Goal: Find specific page/section: Locate a particular part of the current website

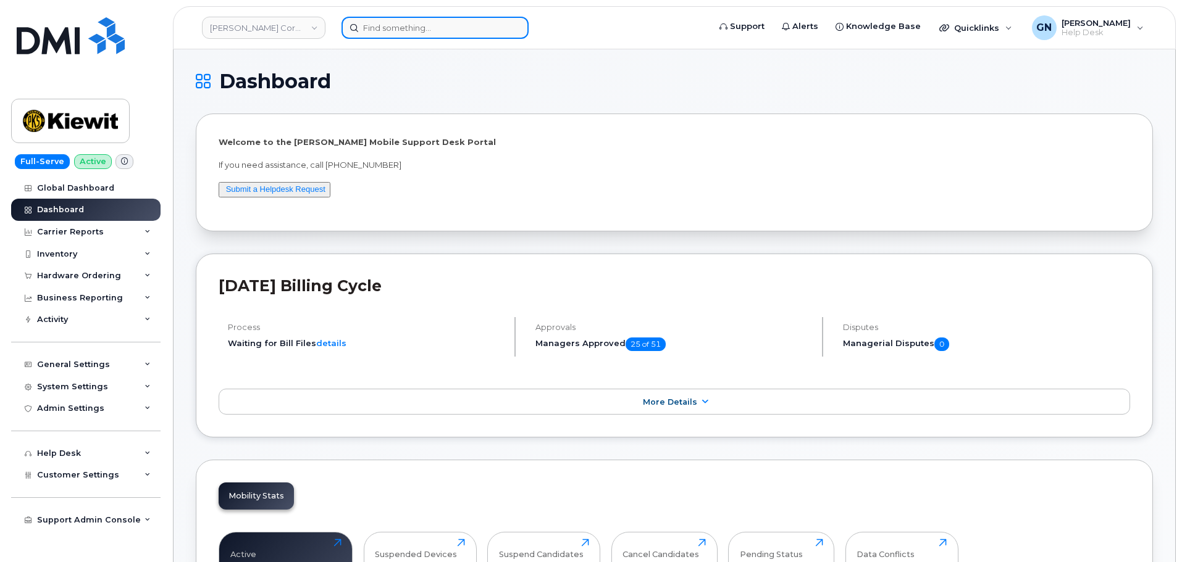
click at [390, 33] on input at bounding box center [434, 28] width 187 height 22
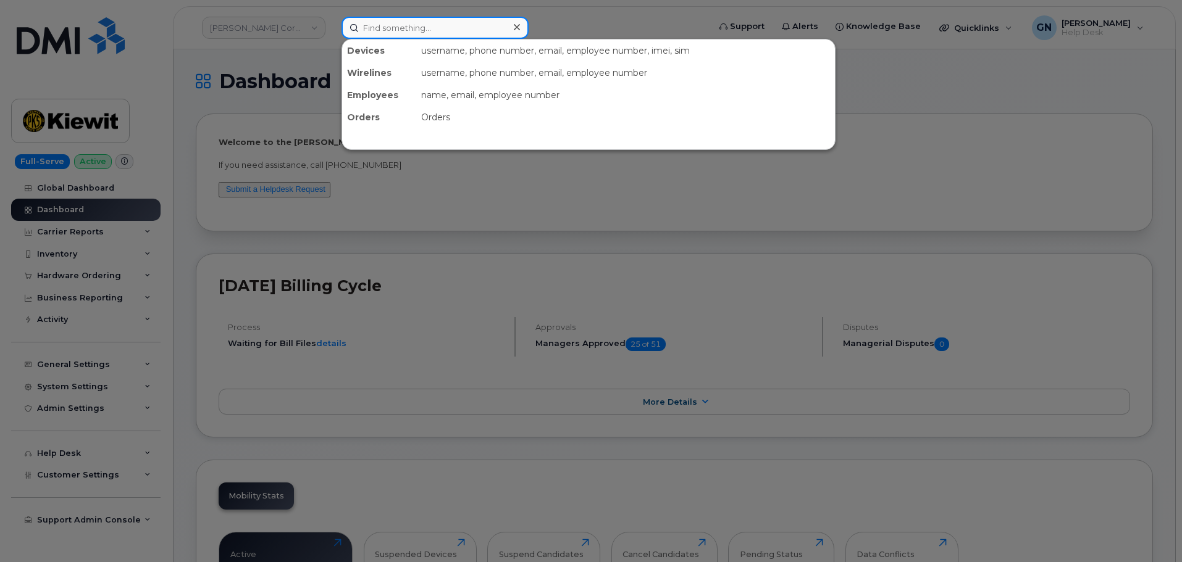
paste input "3148184694"
type input "3148184694"
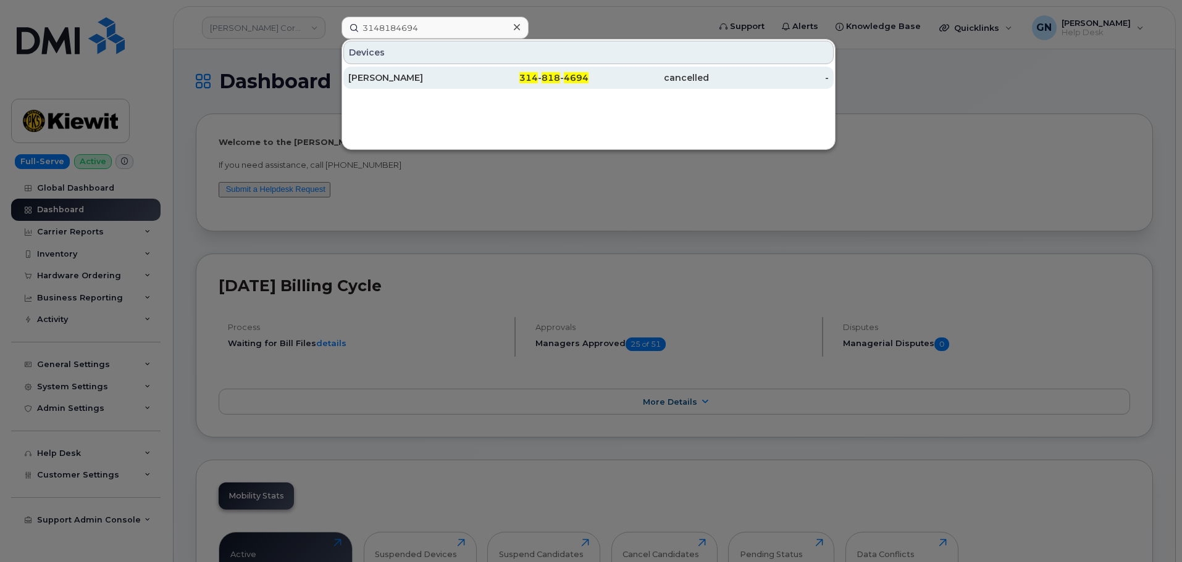
click at [490, 73] on div "314 - 818 - 4694" at bounding box center [529, 78] width 120 height 12
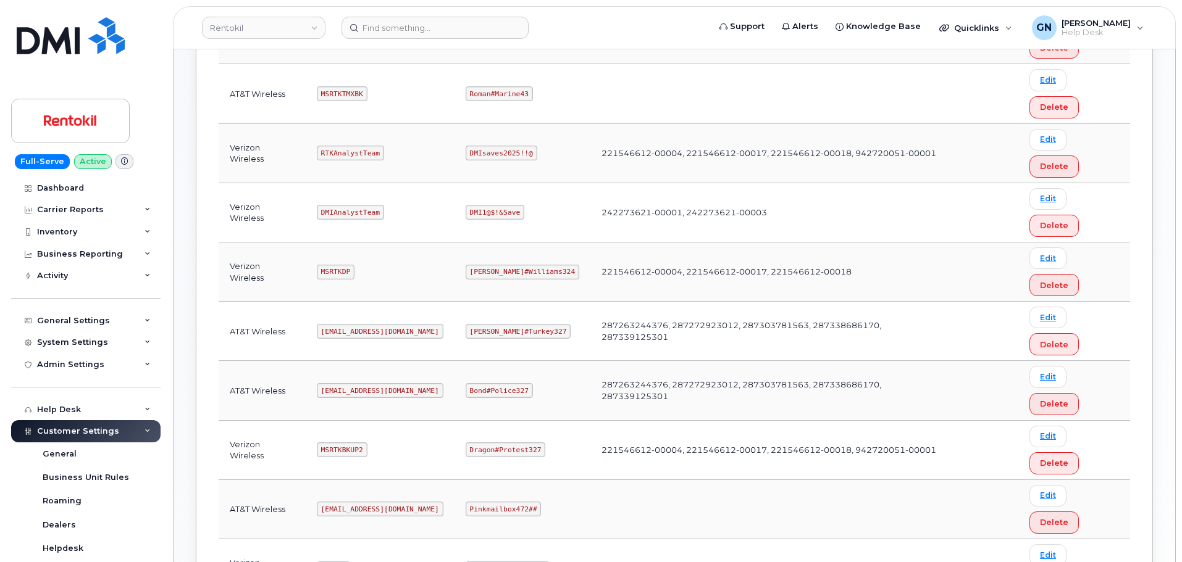
scroll to position [512, 0]
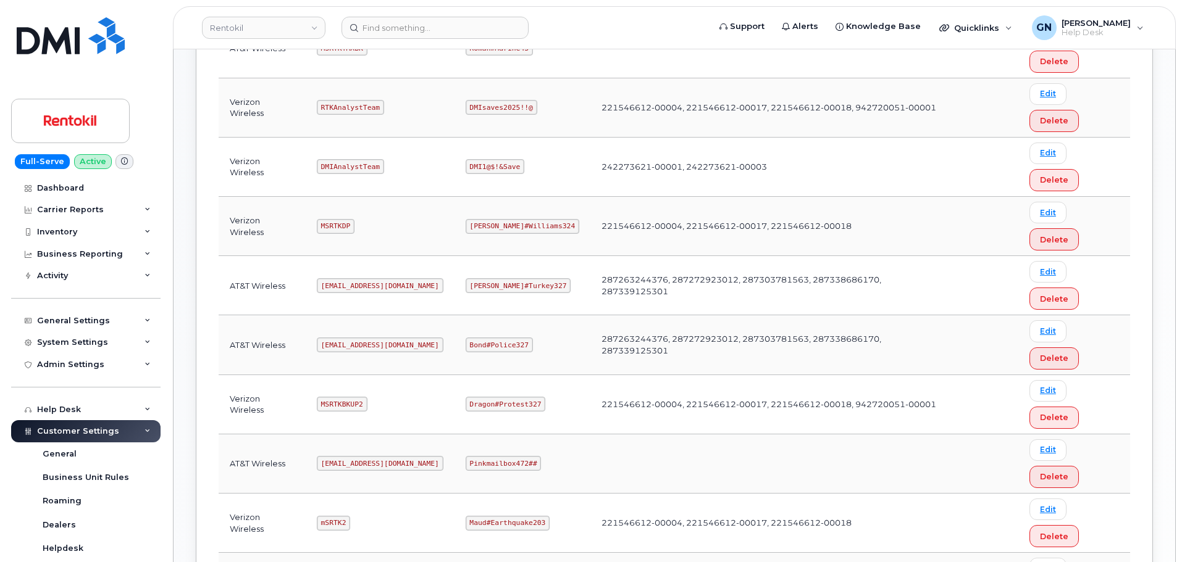
copy code "MSRTKTMX"
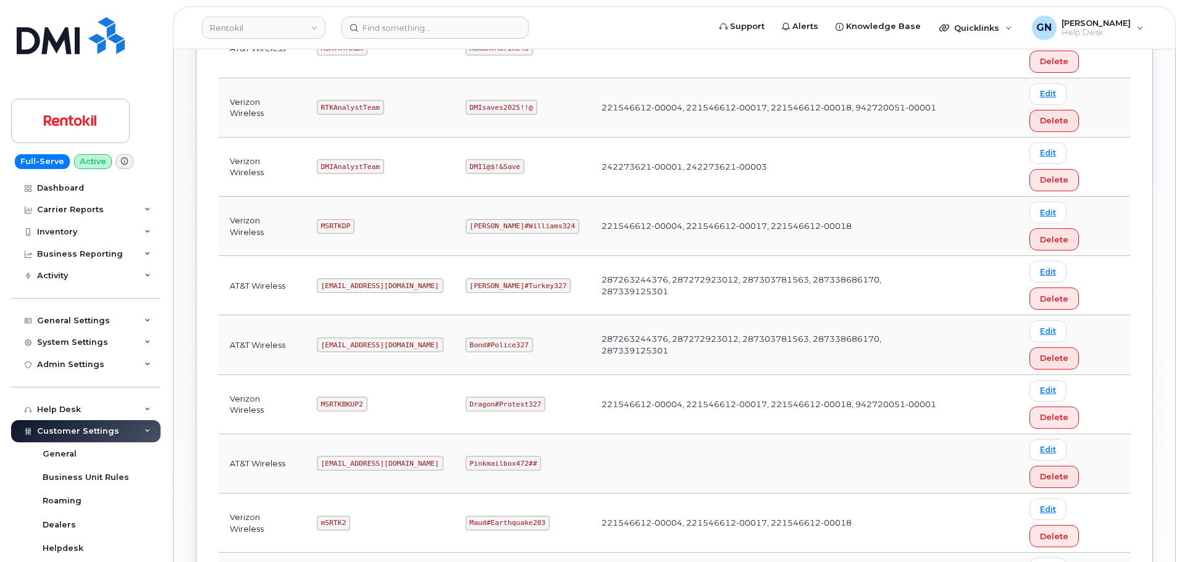
copy code "Butte#Tariffs43"
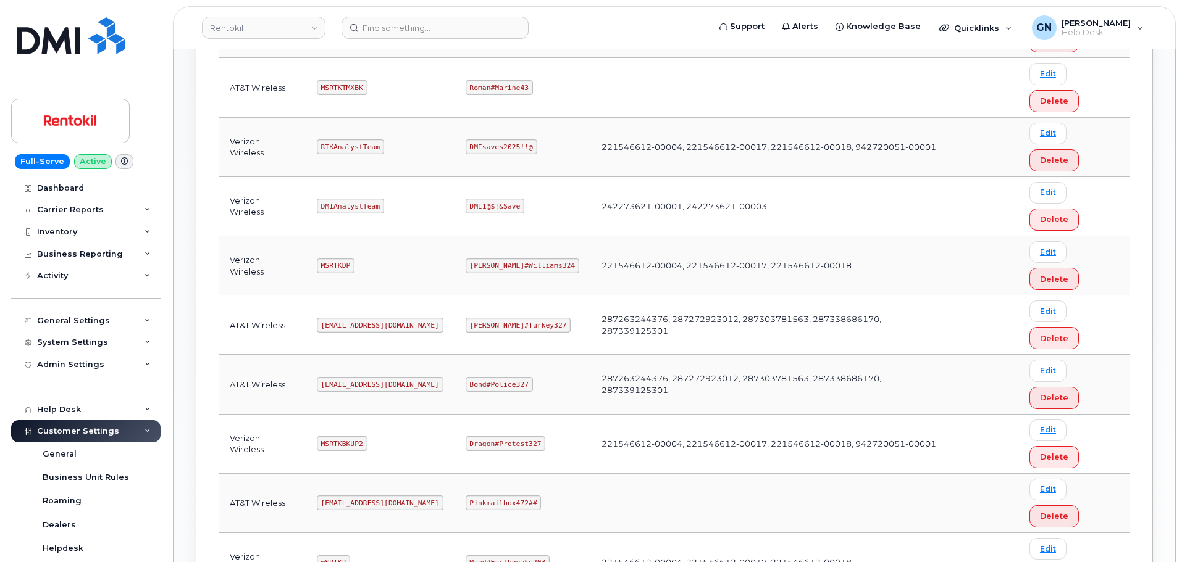
scroll to position [451, 0]
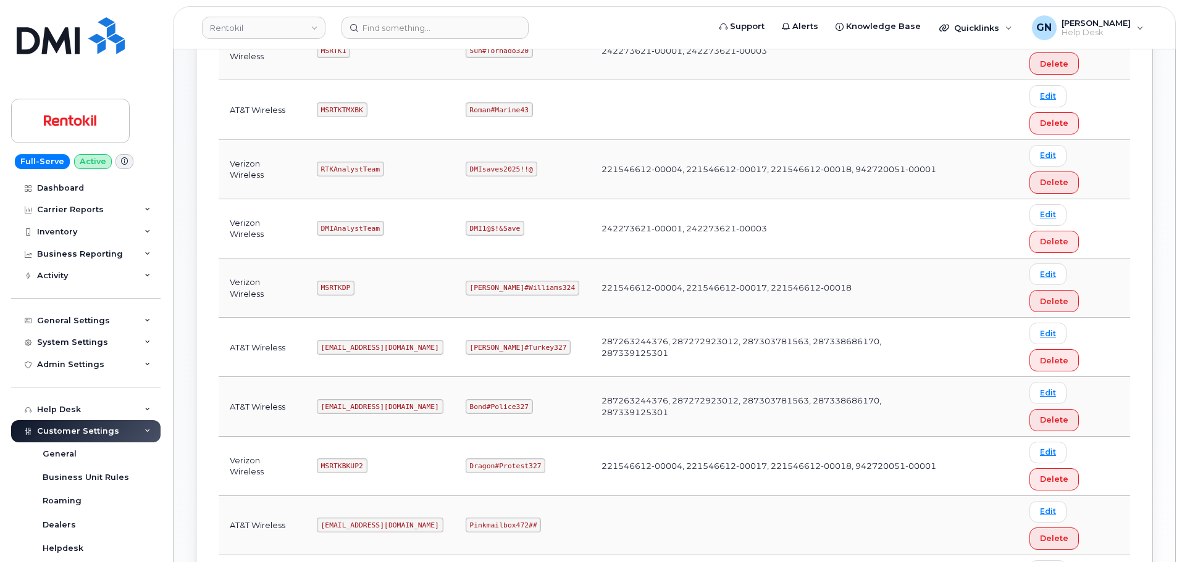
click at [365, 518] on code "Ms-rentokil@dminc.com" at bounding box center [380, 525] width 127 height 15
copy code "Ms-rentokil@dminc.com"
click at [498, 518] on code "Pinkmailbox472##" at bounding box center [504, 525] width 76 height 15
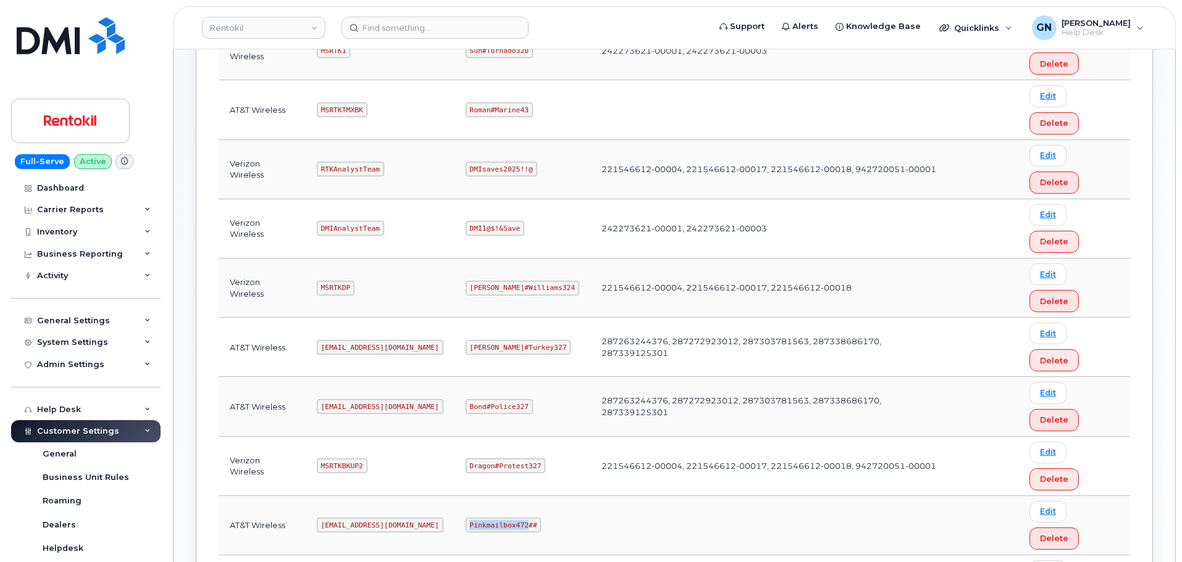
click at [498, 518] on code "Pinkmailbox472##" at bounding box center [504, 525] width 76 height 15
copy code "Pinkmailbox472##"
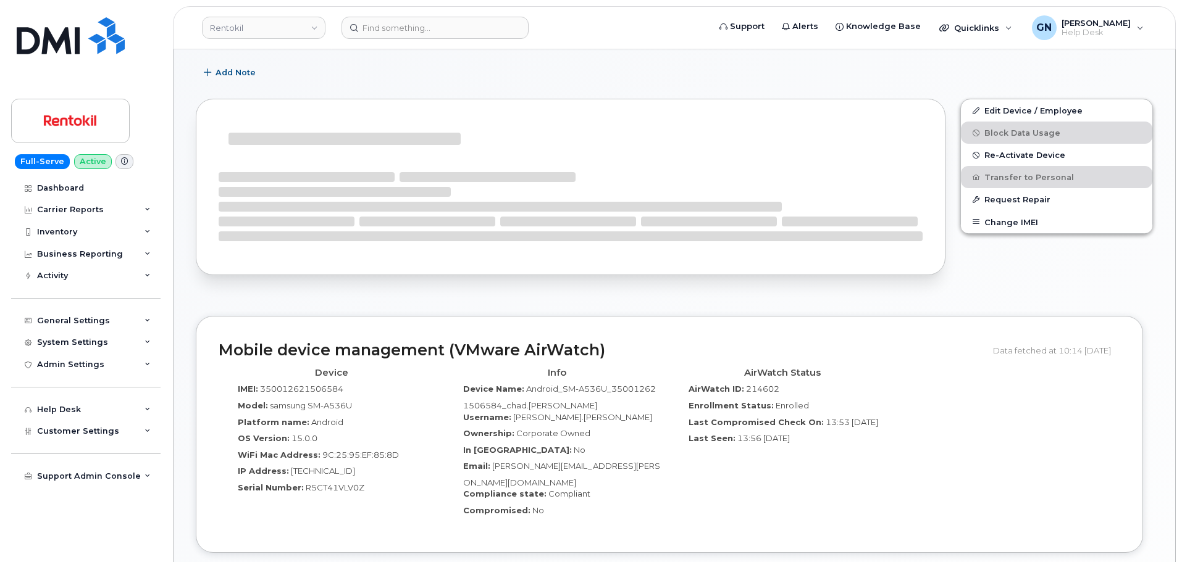
scroll to position [217, 0]
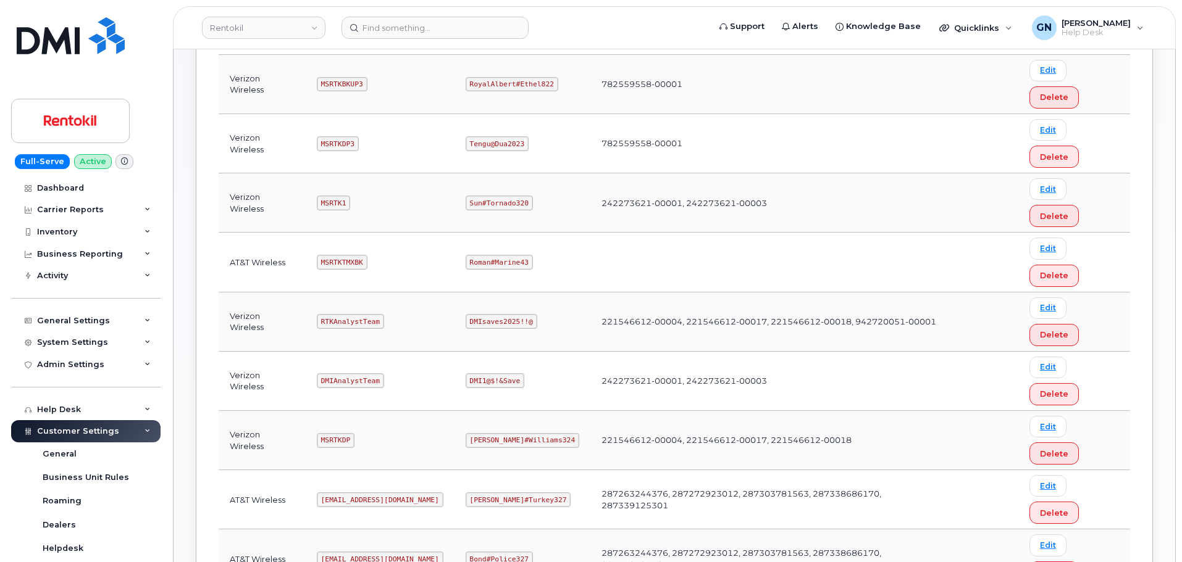
scroll to position [309, 0]
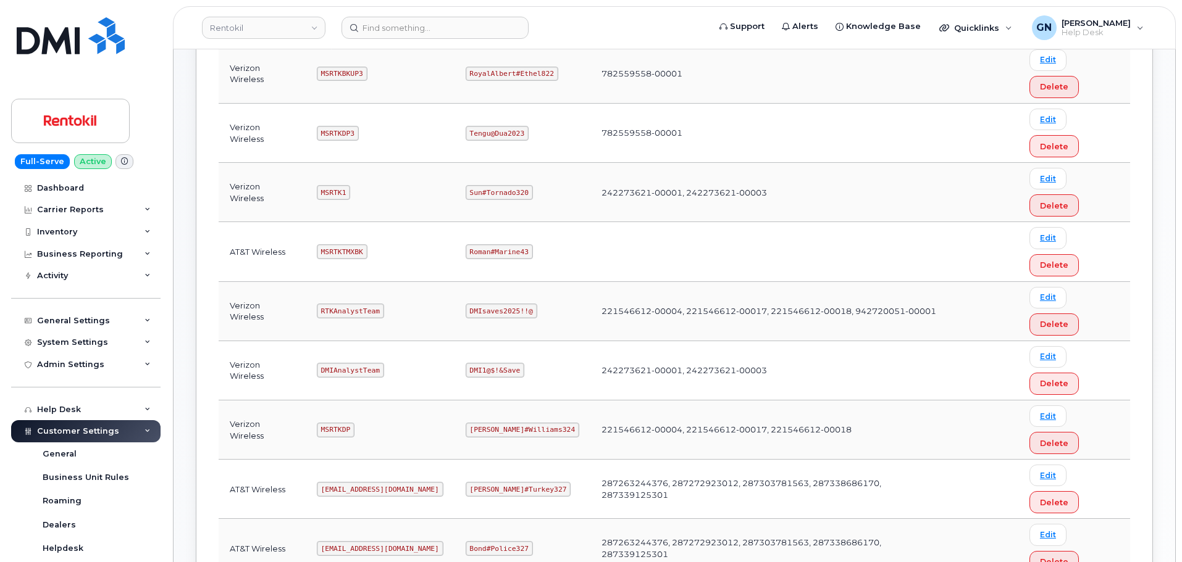
copy code "Ms-rentokil@dminc.com"
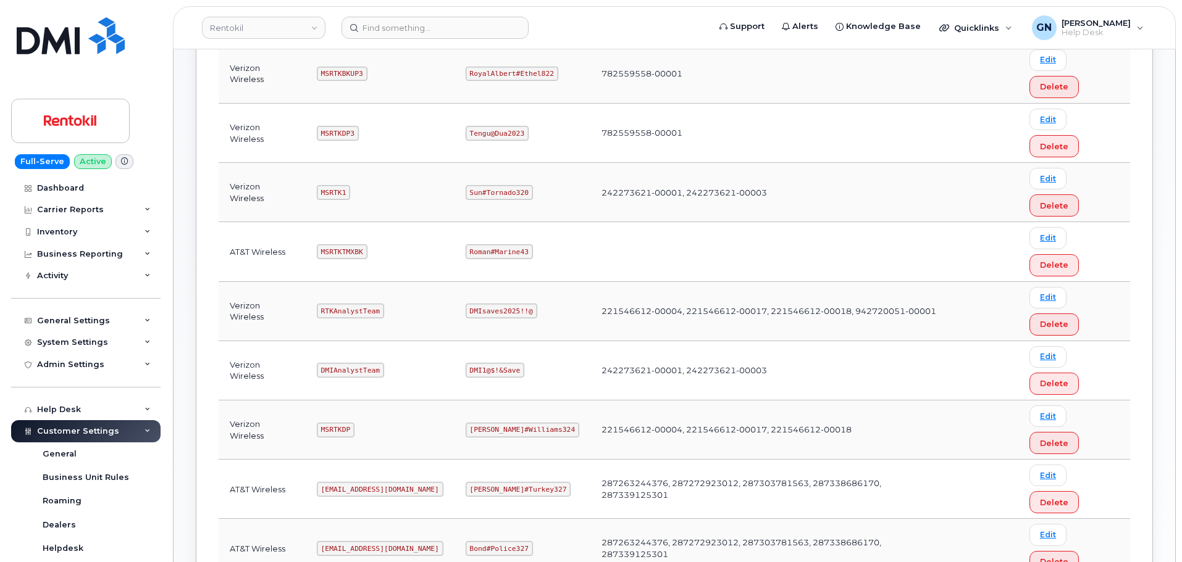
copy code "Pinkmailbox472##"
